Goal: Transaction & Acquisition: Obtain resource

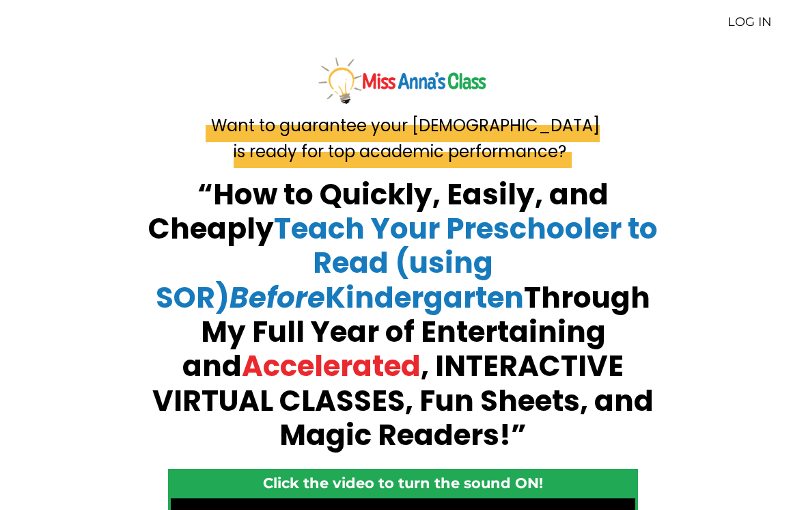
click at [746, 18] on link "LOG IN" at bounding box center [749, 21] width 44 height 15
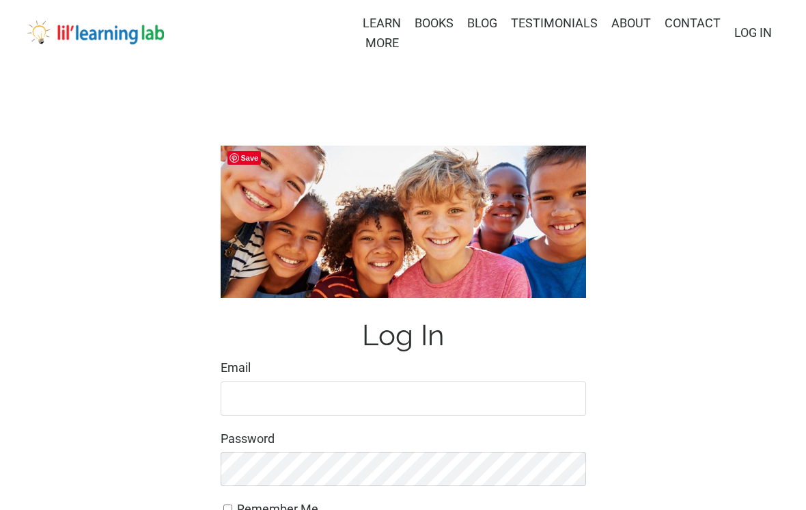
click at [370, 402] on input "Email" at bounding box center [403, 398] width 365 height 34
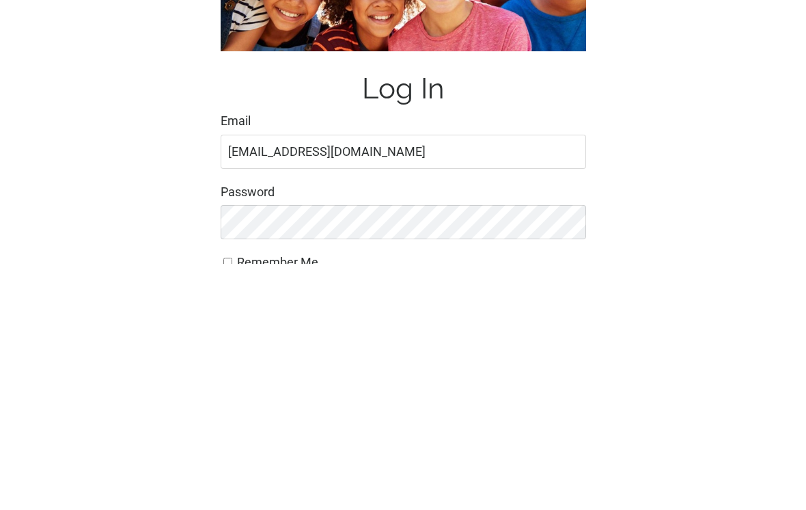
type input "lindseywlloyd@gmail.com"
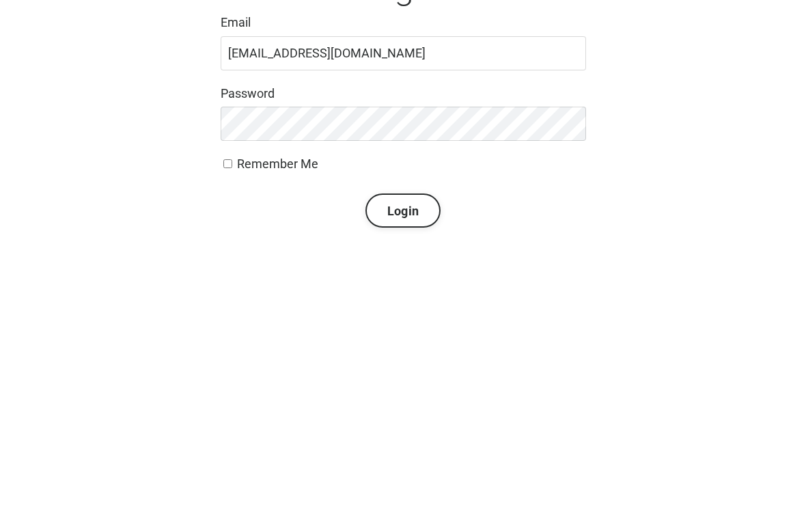
click at [405, 460] on button "Login" at bounding box center [402, 477] width 75 height 34
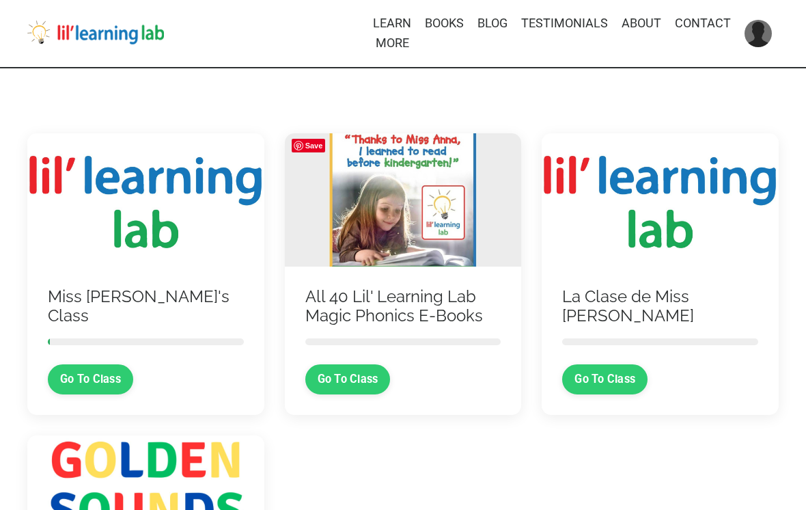
click at [95, 383] on link "Go To Class" at bounding box center [90, 379] width 85 height 30
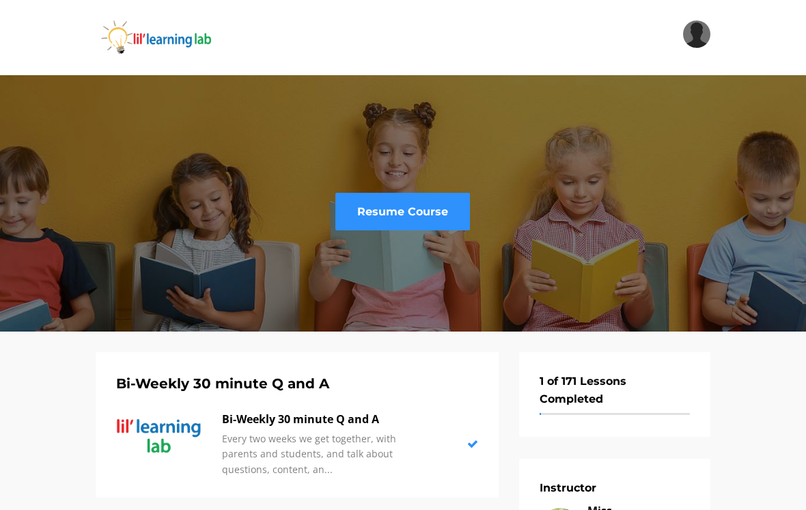
click at [424, 221] on link "Resume Course" at bounding box center [402, 212] width 135 height 38
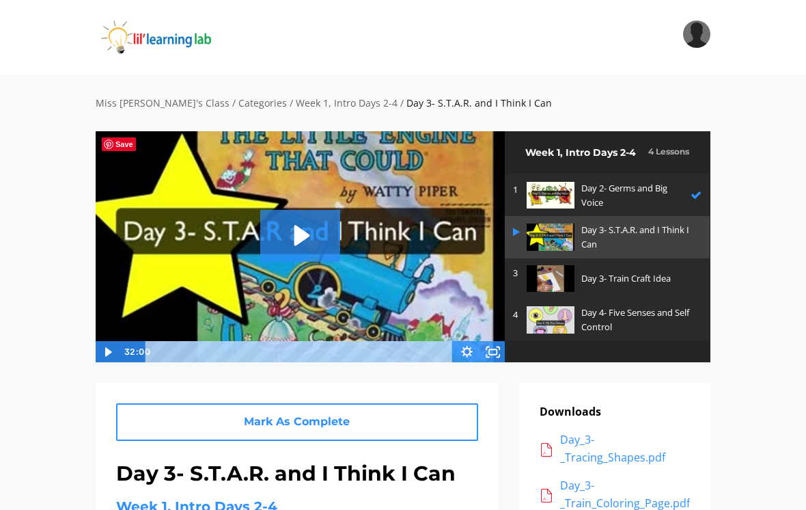
click at [645, 186] on p "Day 2- Germs and Big Voice" at bounding box center [632, 195] width 102 height 29
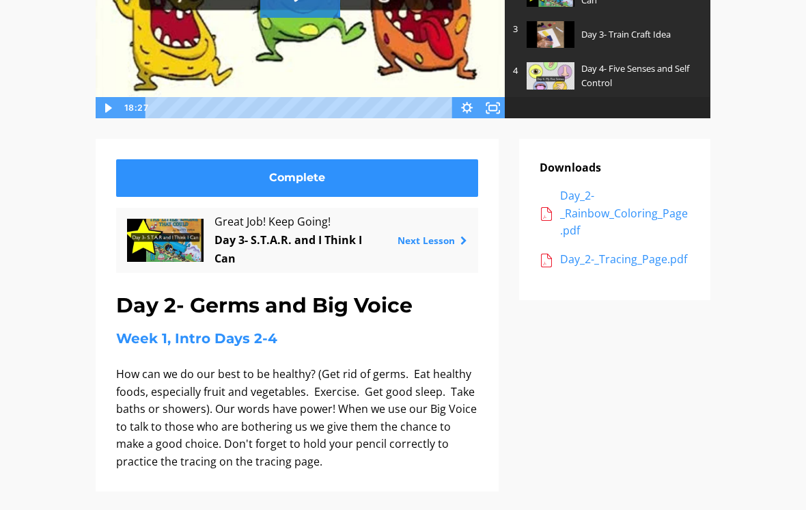
scroll to position [244, 0]
click at [636, 206] on div "Day_2-_Rainbow_Coloring_Page.pdf" at bounding box center [625, 213] width 130 height 53
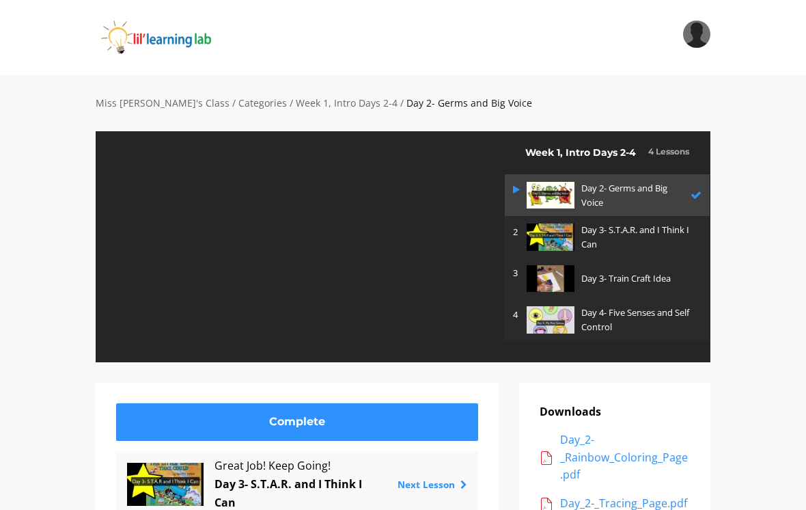
scroll to position [244, 0]
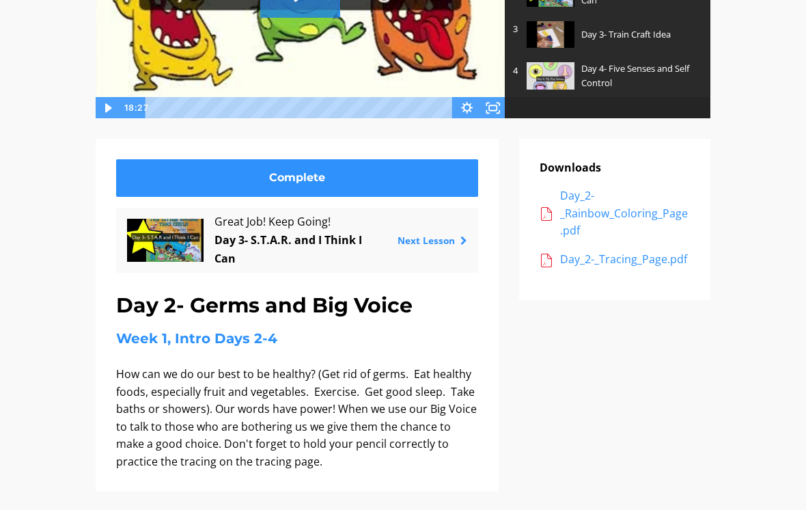
click at [648, 258] on div "Day_2-_Tracing_Page.pdf" at bounding box center [625, 260] width 130 height 18
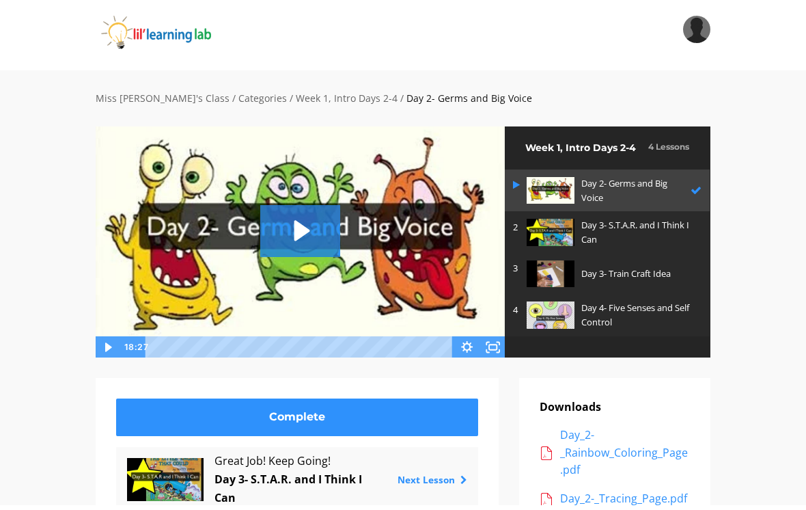
scroll to position [5, 0]
click at [633, 279] on div "Day 3- Train Craft Idea" at bounding box center [637, 273] width 113 height 27
click at [628, 275] on p "Day 3- Train Craft Idea" at bounding box center [637, 273] width 113 height 14
click at [637, 266] on p "Day 3- Train Craft Idea" at bounding box center [637, 273] width 113 height 14
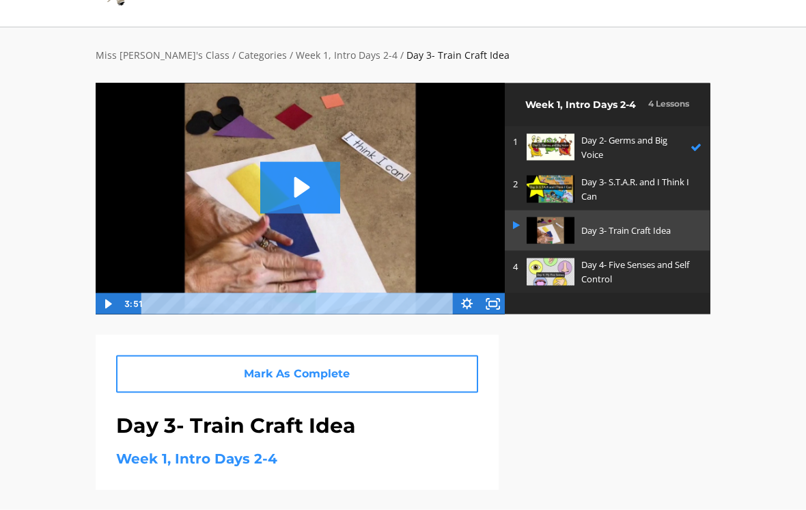
scroll to position [42, 0]
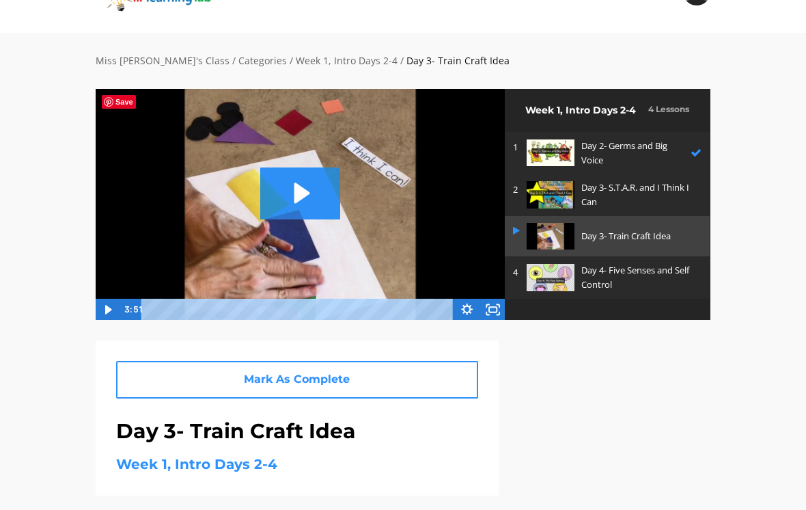
click at [621, 270] on p "Day 4- Five Senses and Self Control" at bounding box center [637, 277] width 113 height 29
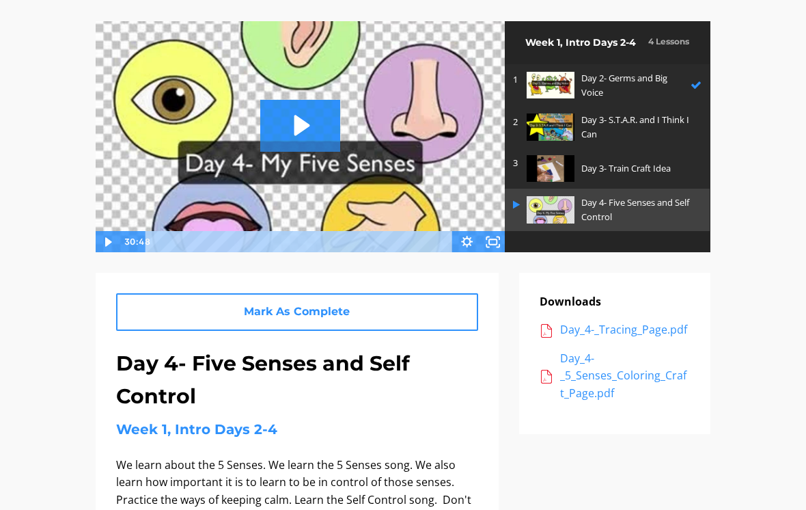
scroll to position [110, 0]
click at [650, 329] on div "Day_4-_Tracing_Page.pdf" at bounding box center [625, 330] width 130 height 18
